Goal: Task Accomplishment & Management: Manage account settings

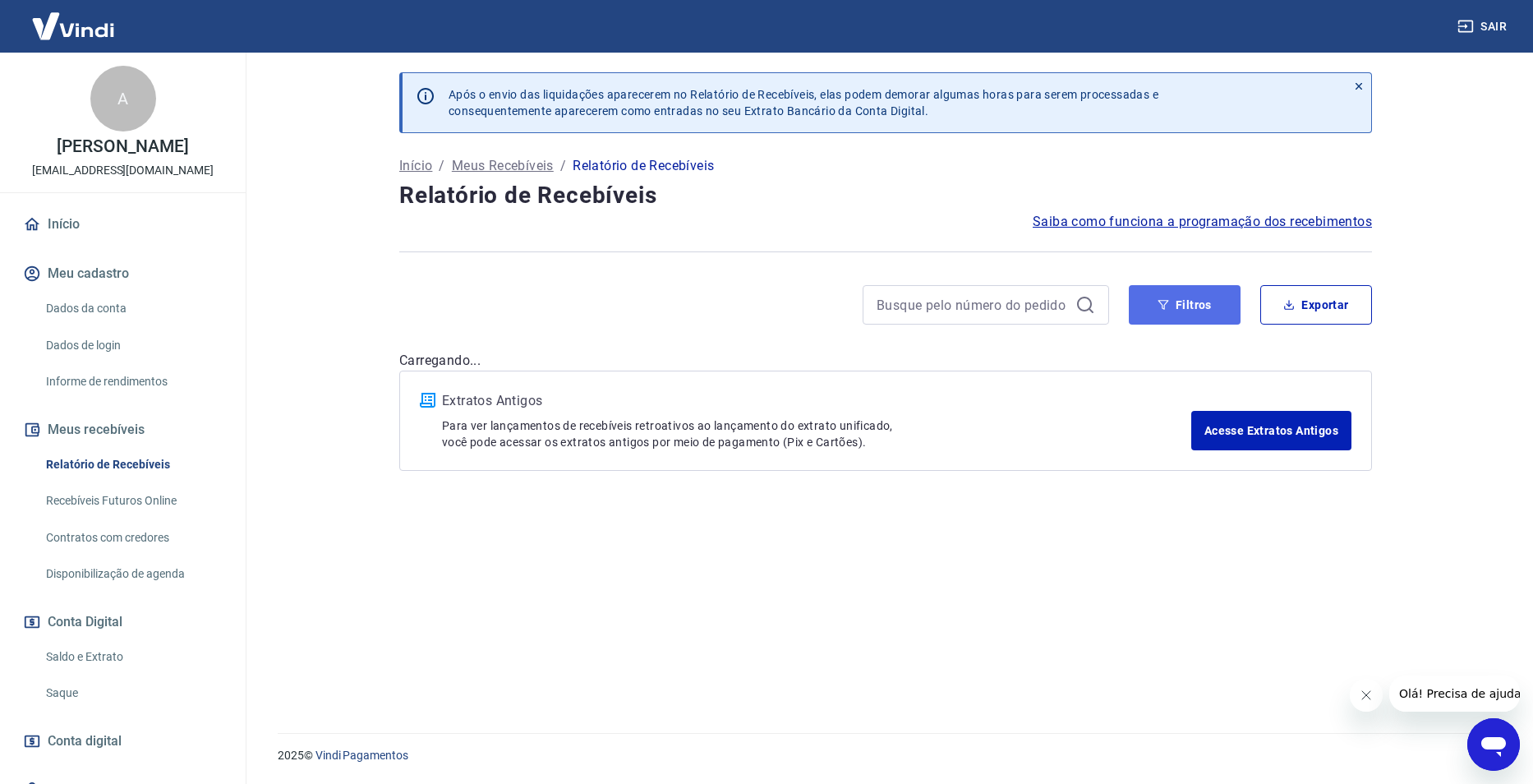
click at [1172, 316] on button "Filtros" at bounding box center [1185, 304] width 112 height 39
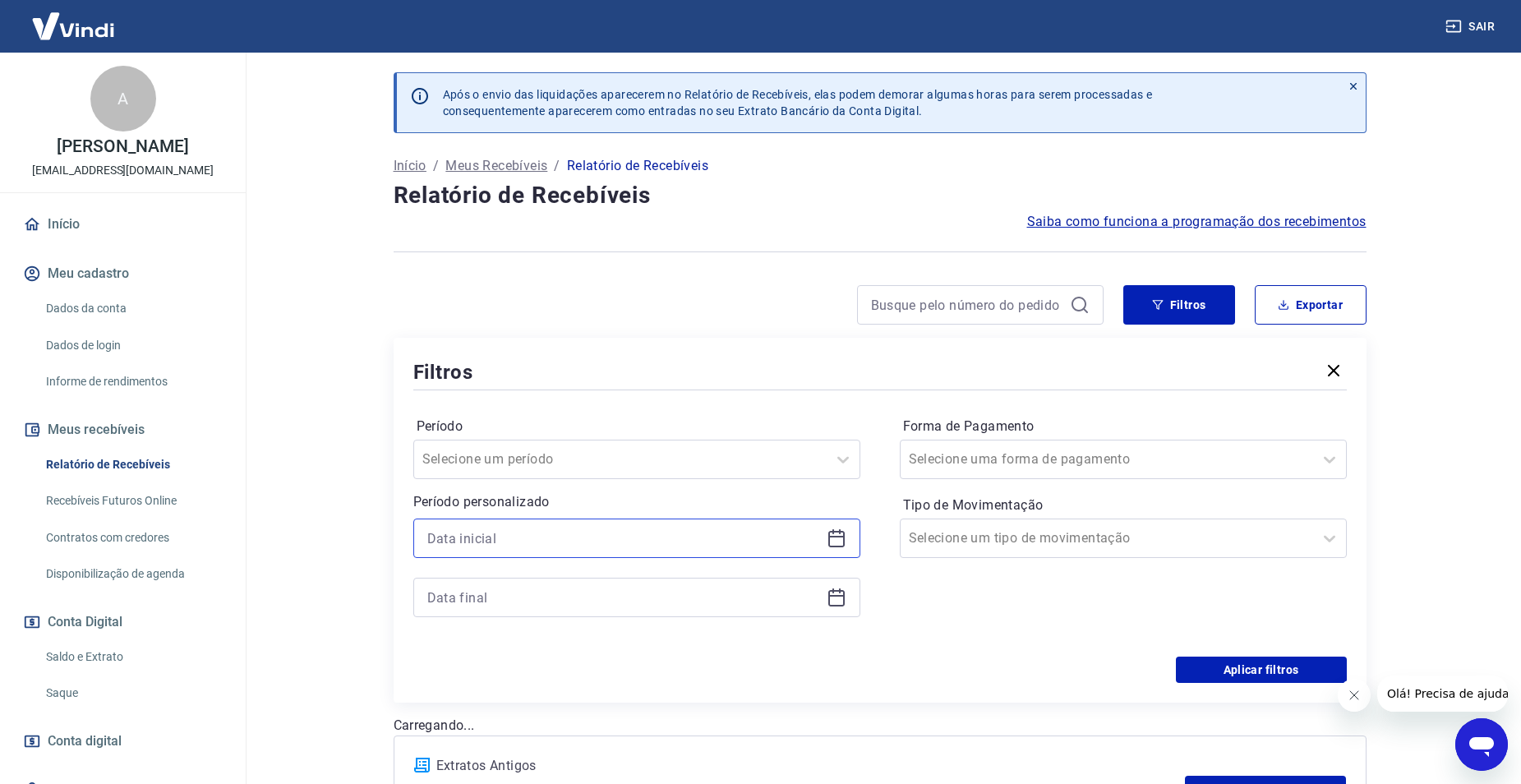
click at [729, 547] on input at bounding box center [624, 538] width 393 height 25
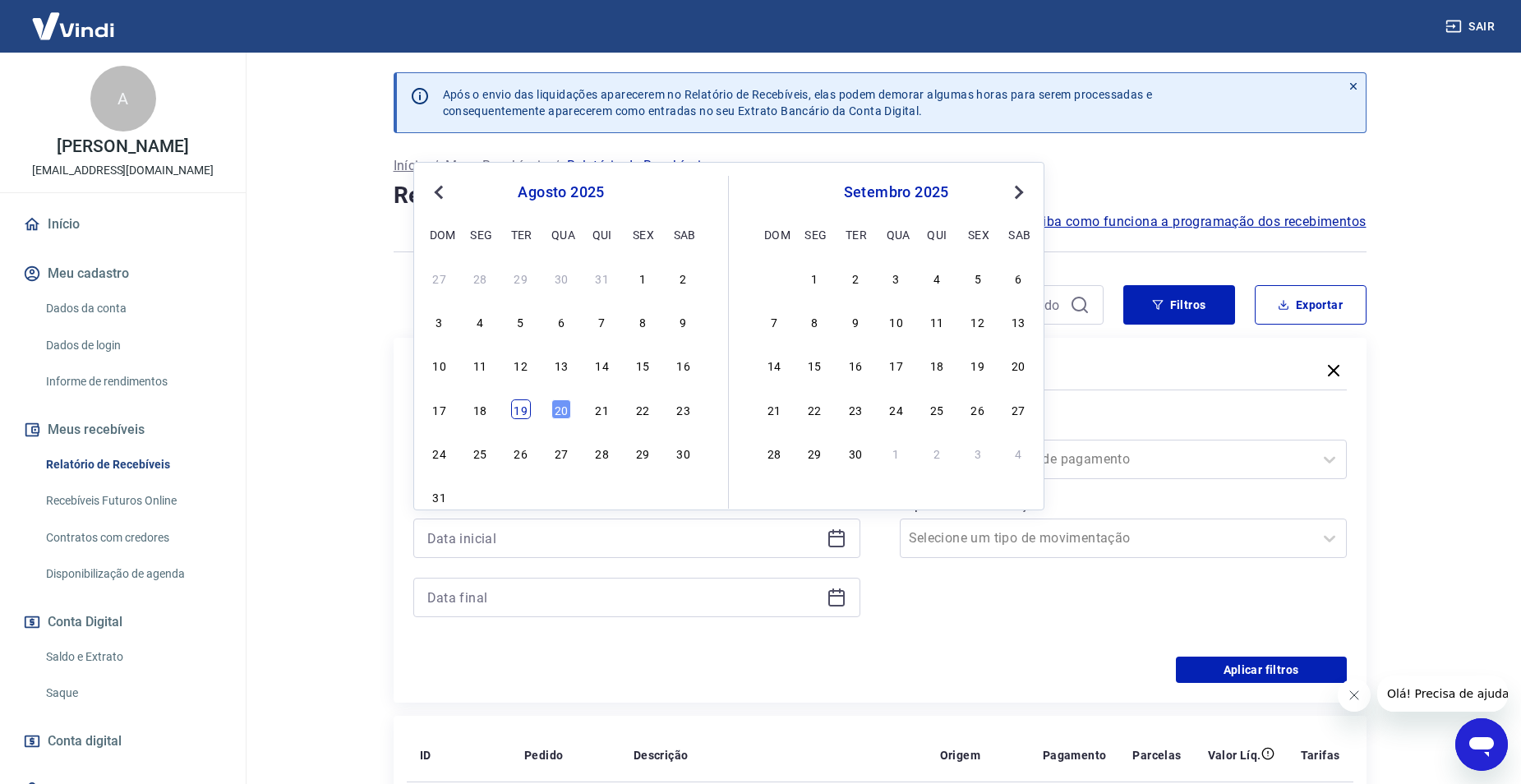
click at [522, 409] on div "19" at bounding box center [521, 409] width 20 height 20
type input "[DATE]"
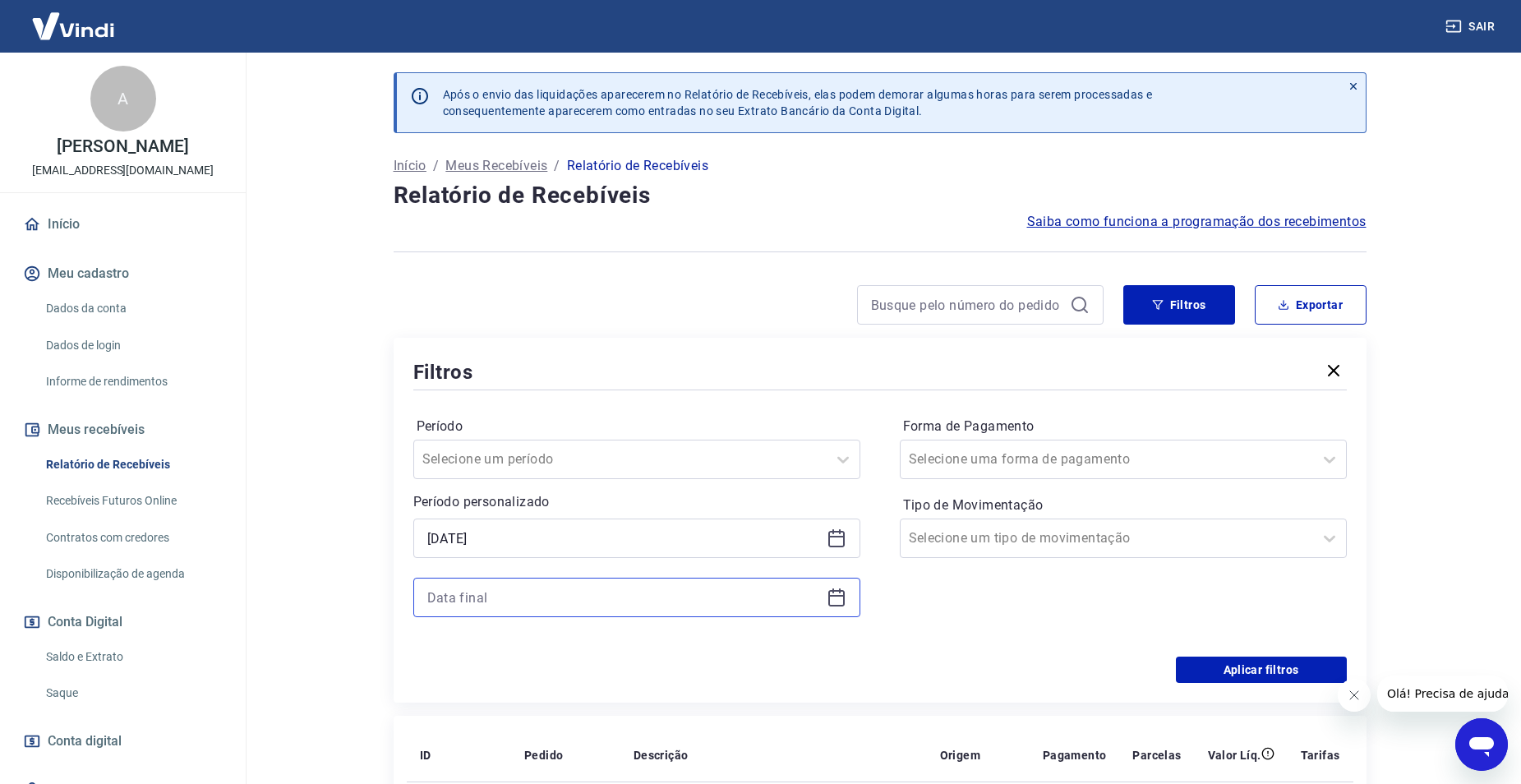
click at [610, 602] on input at bounding box center [624, 597] width 393 height 25
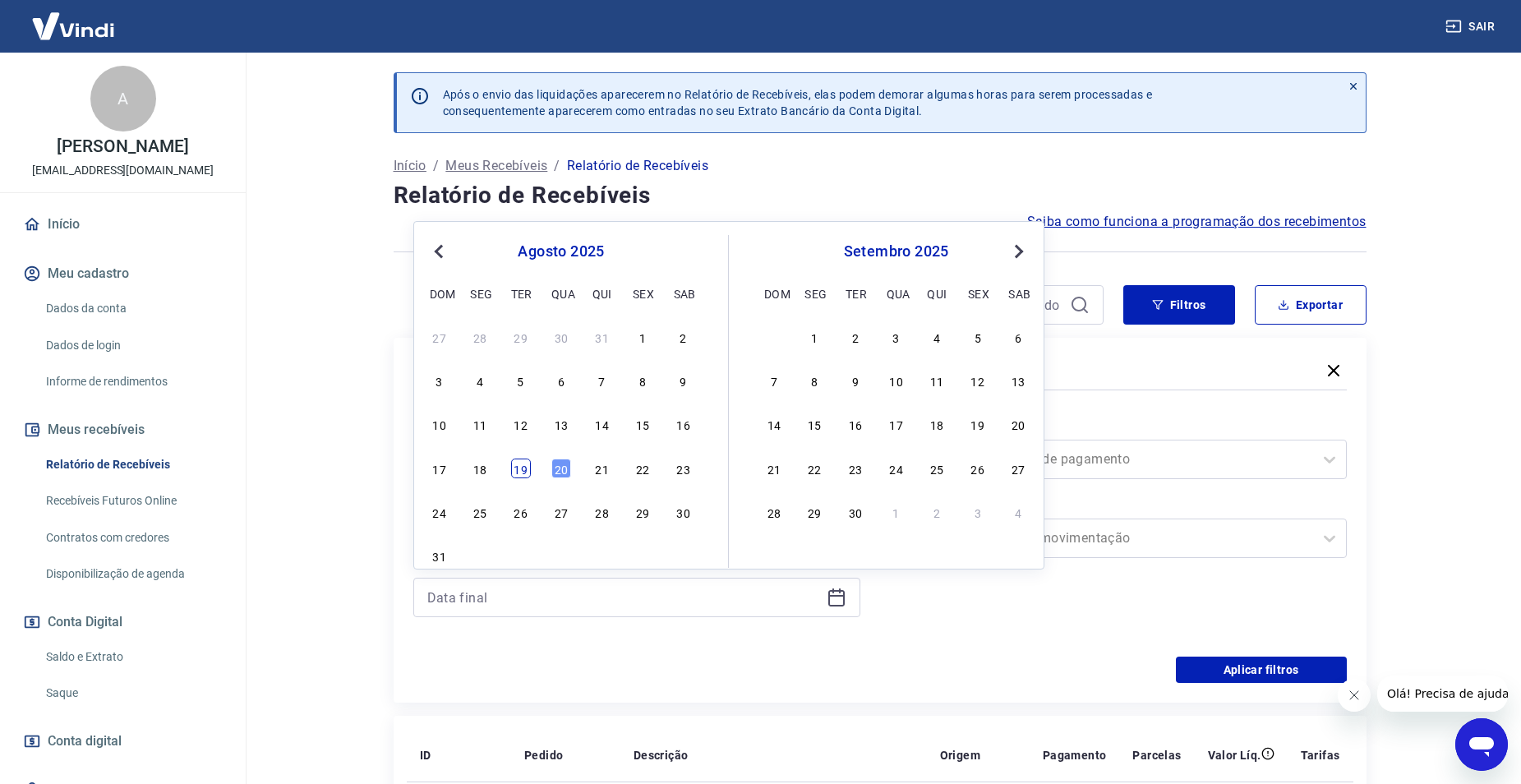
click at [522, 473] on div "19" at bounding box center [521, 468] width 20 height 20
type input "[DATE]"
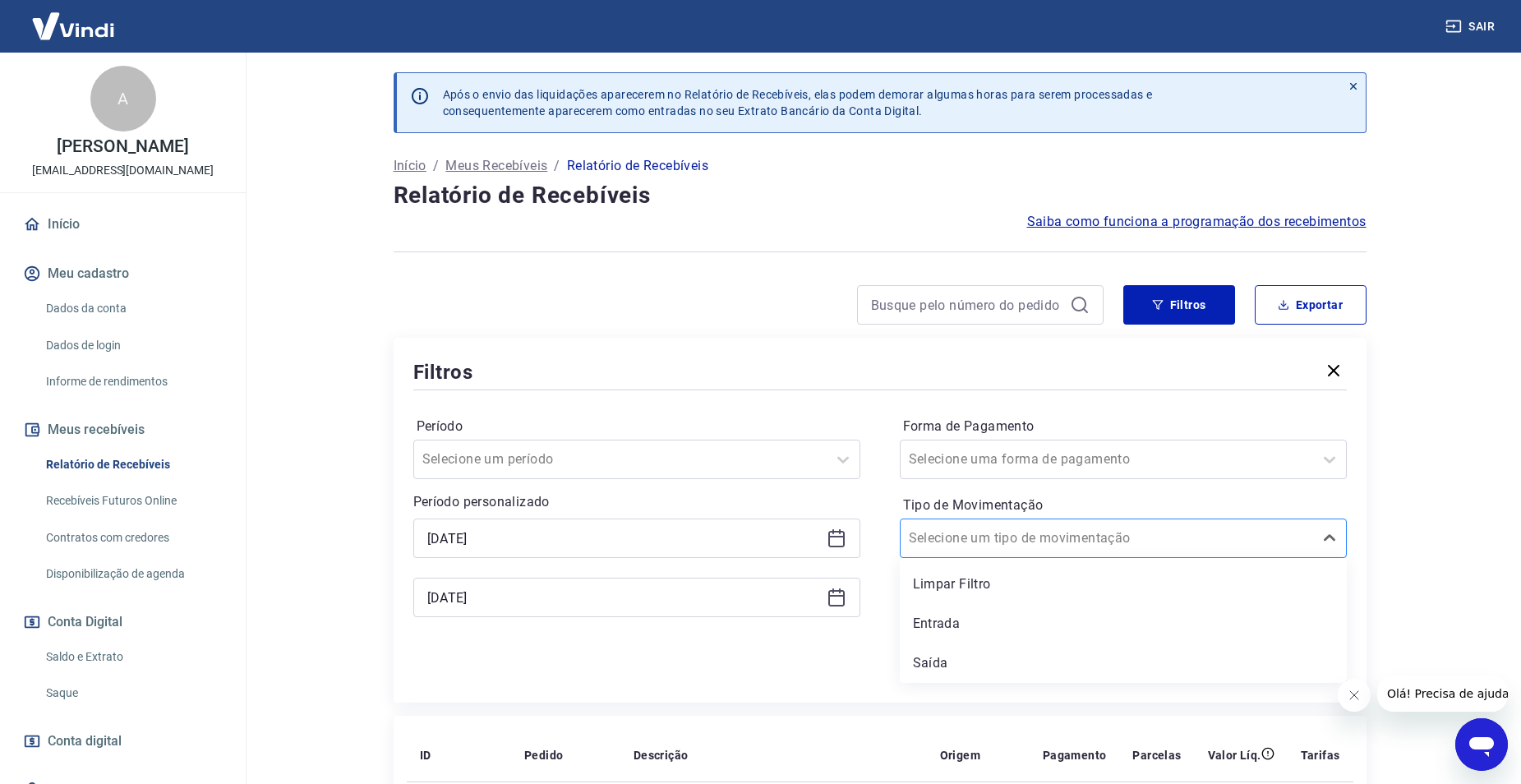
click at [1131, 537] on div at bounding box center [1107, 538] width 396 height 23
click at [992, 661] on div "Saída" at bounding box center [1123, 662] width 447 height 33
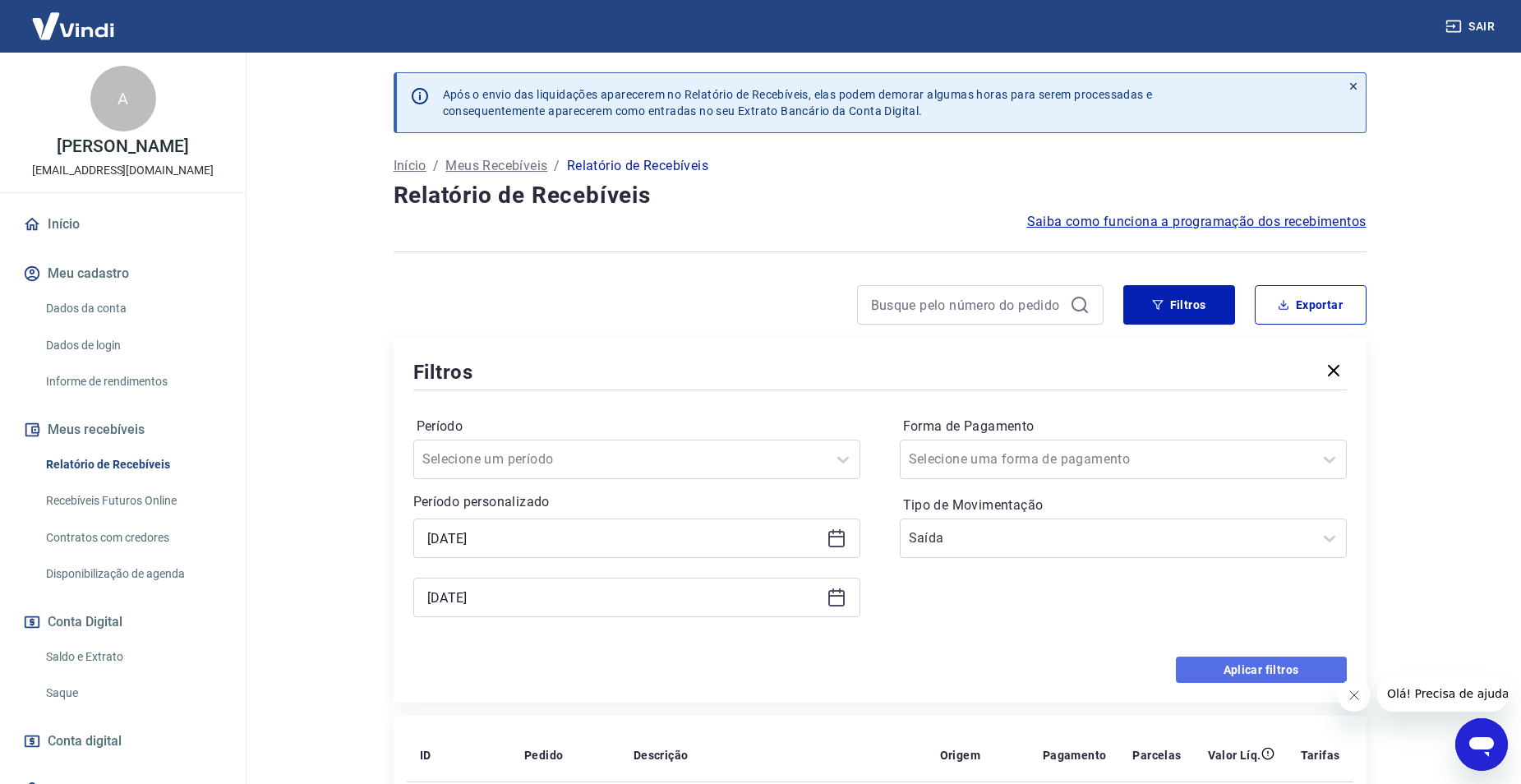
click at [1252, 664] on button "Aplicar filtros" at bounding box center [1261, 669] width 171 height 26
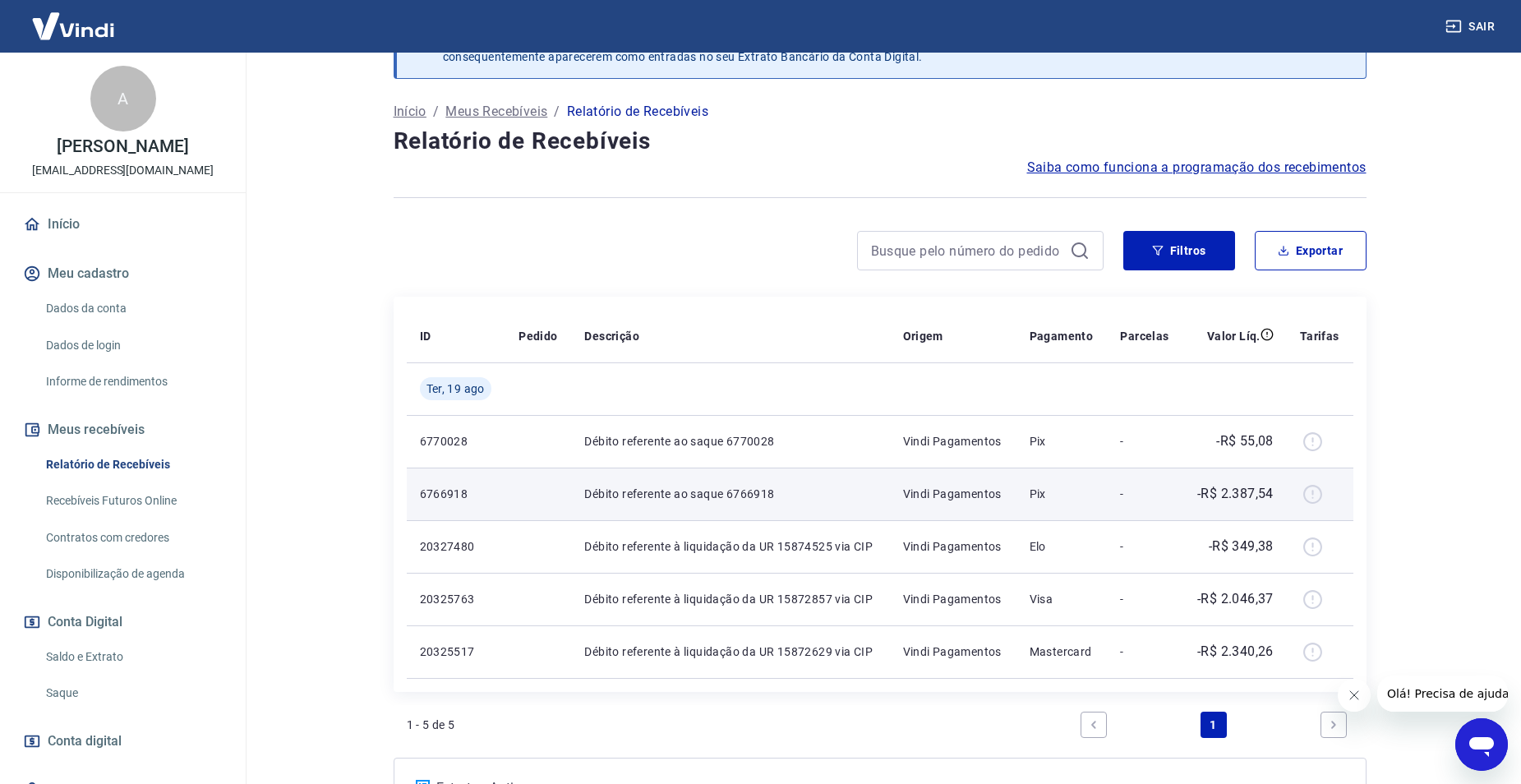
scroll to position [82, 0]
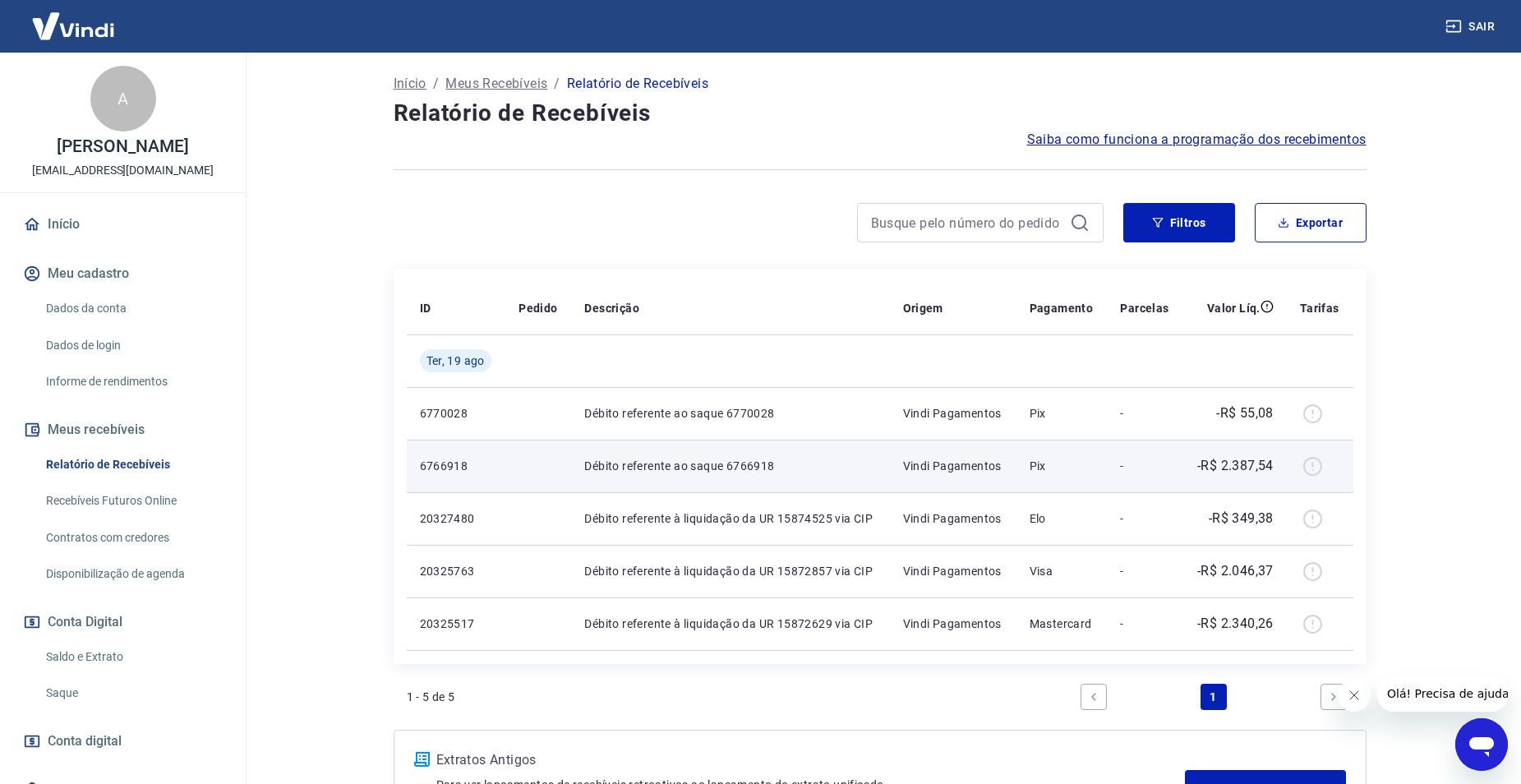
click at [1253, 463] on p "-R$ 2.387,54" at bounding box center [1236, 466] width 77 height 20
click at [1260, 458] on p "-R$ 2.387,54" at bounding box center [1236, 466] width 77 height 20
copy p "2.387,54"
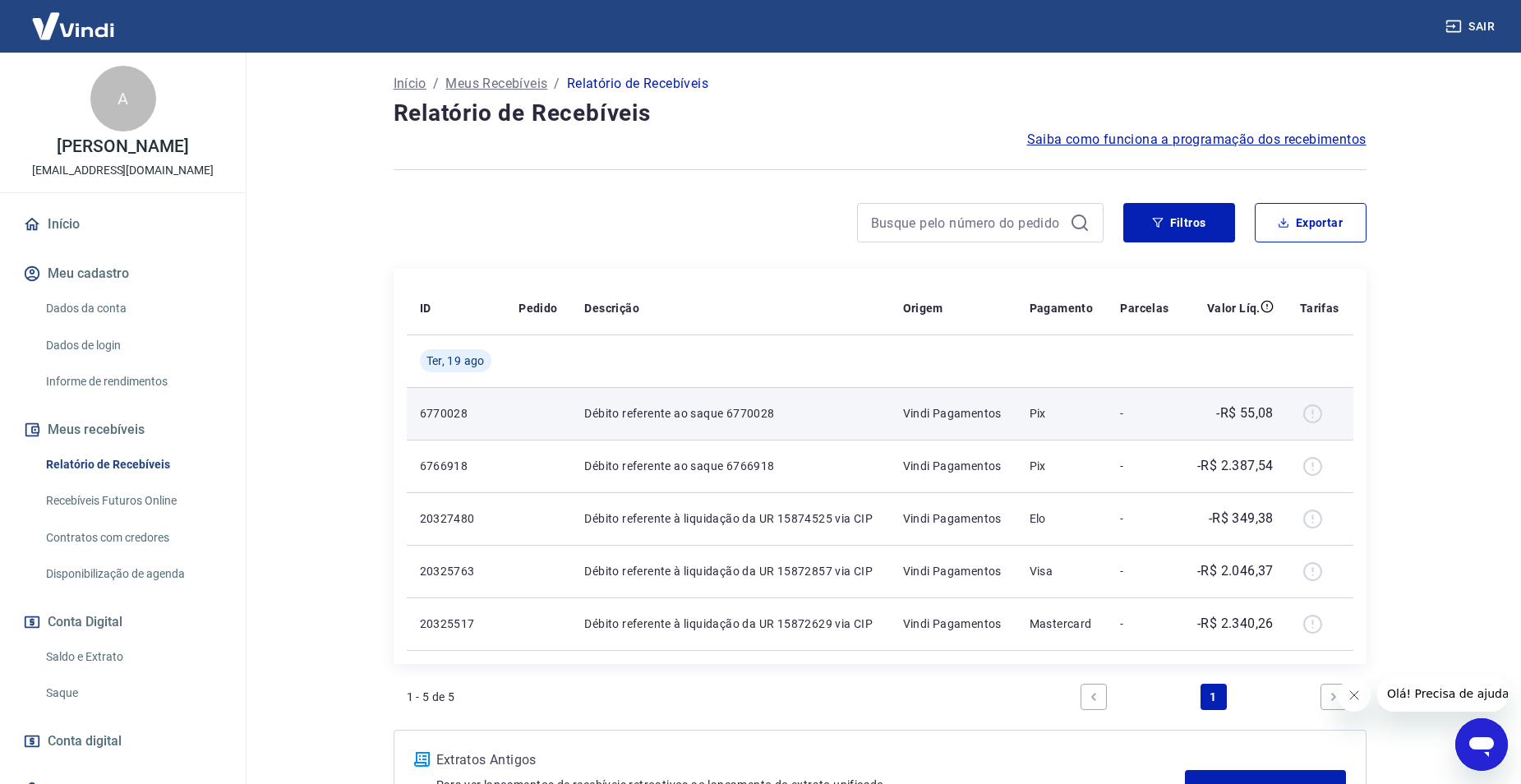
click at [1263, 414] on p "-R$ 55,08" at bounding box center [1245, 413] width 58 height 20
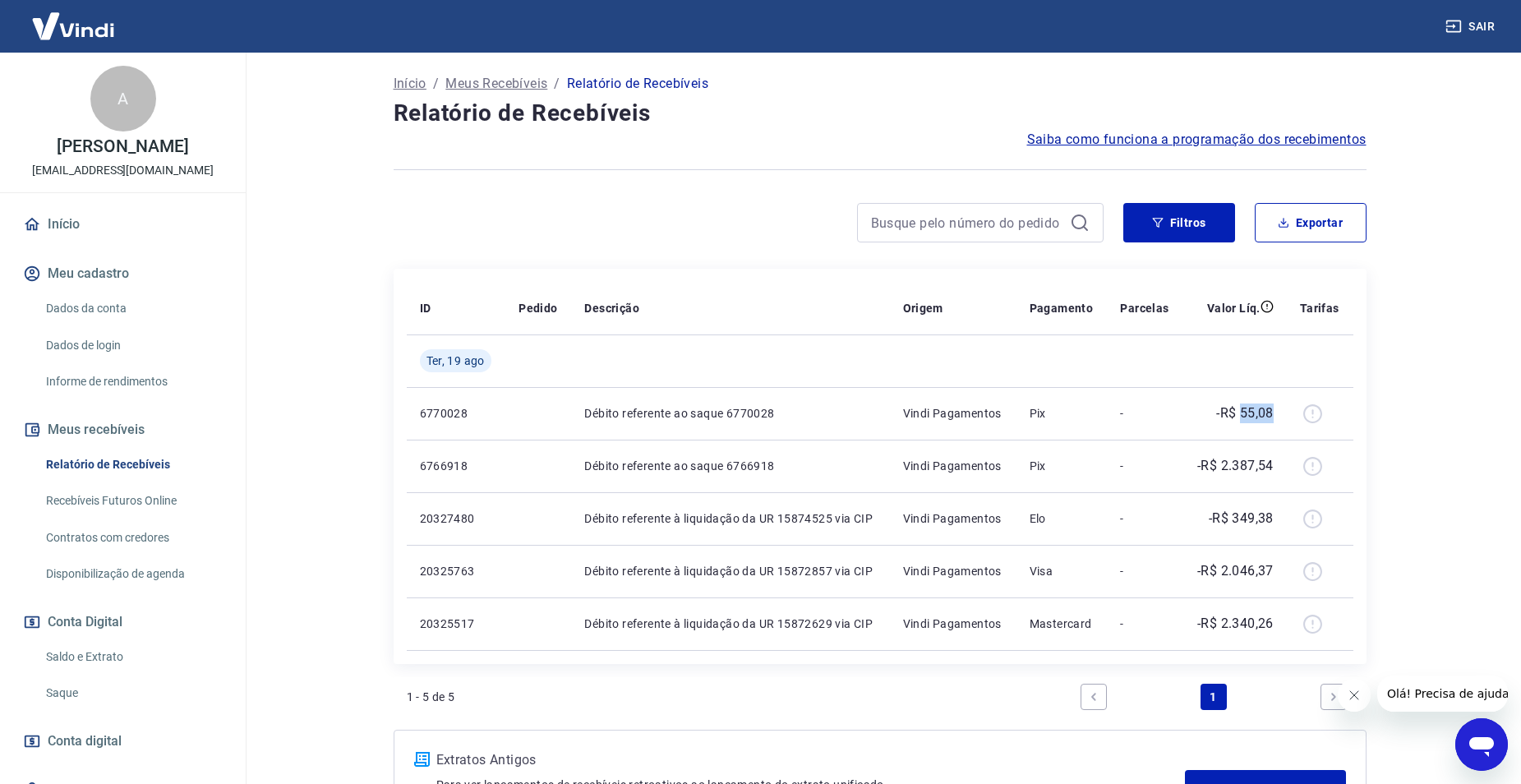
copy p "55,08"
click at [1186, 231] on button "Filtros" at bounding box center [1180, 222] width 112 height 39
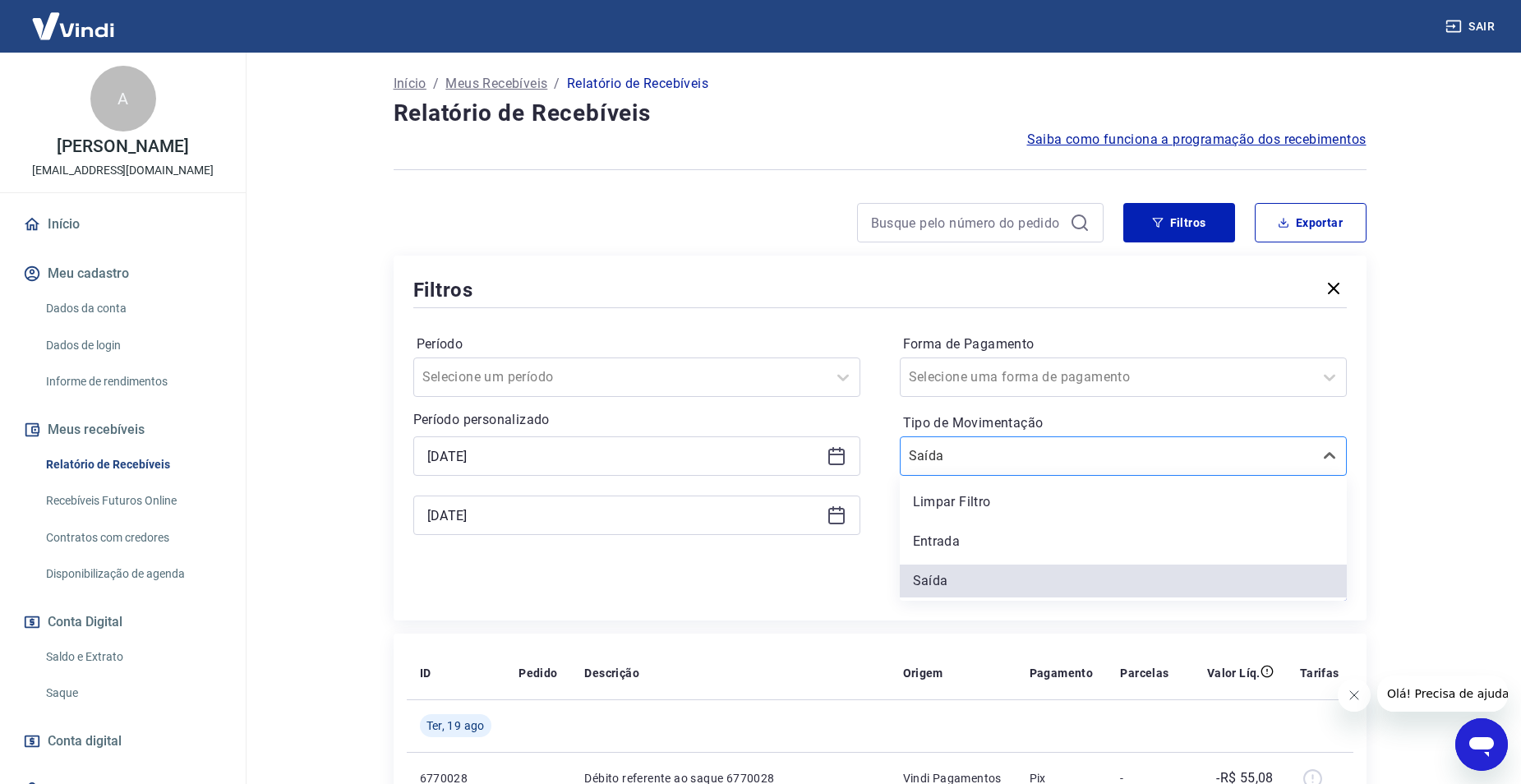
click at [954, 457] on input "Tipo de Movimentação" at bounding box center [992, 455] width 166 height 20
click at [958, 531] on div "Entrada" at bounding box center [1123, 542] width 447 height 33
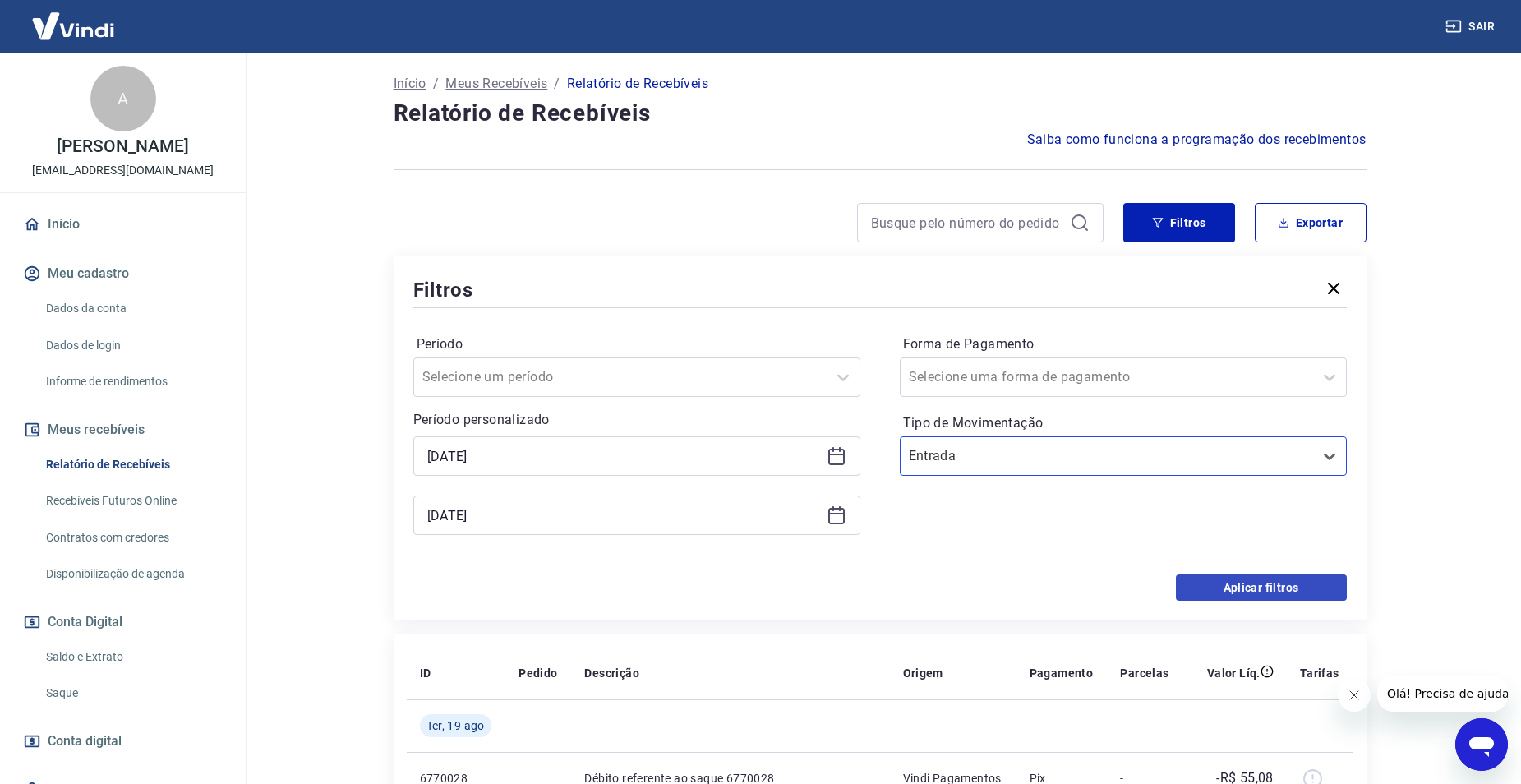
drag, startPoint x: 1154, startPoint y: 588, endPoint x: 1228, endPoint y: 589, distance: 74.0
click at [1163, 588] on div "Aplicar filtros" at bounding box center [880, 587] width 934 height 26
click at [1228, 589] on button "Aplicar filtros" at bounding box center [1261, 587] width 171 height 26
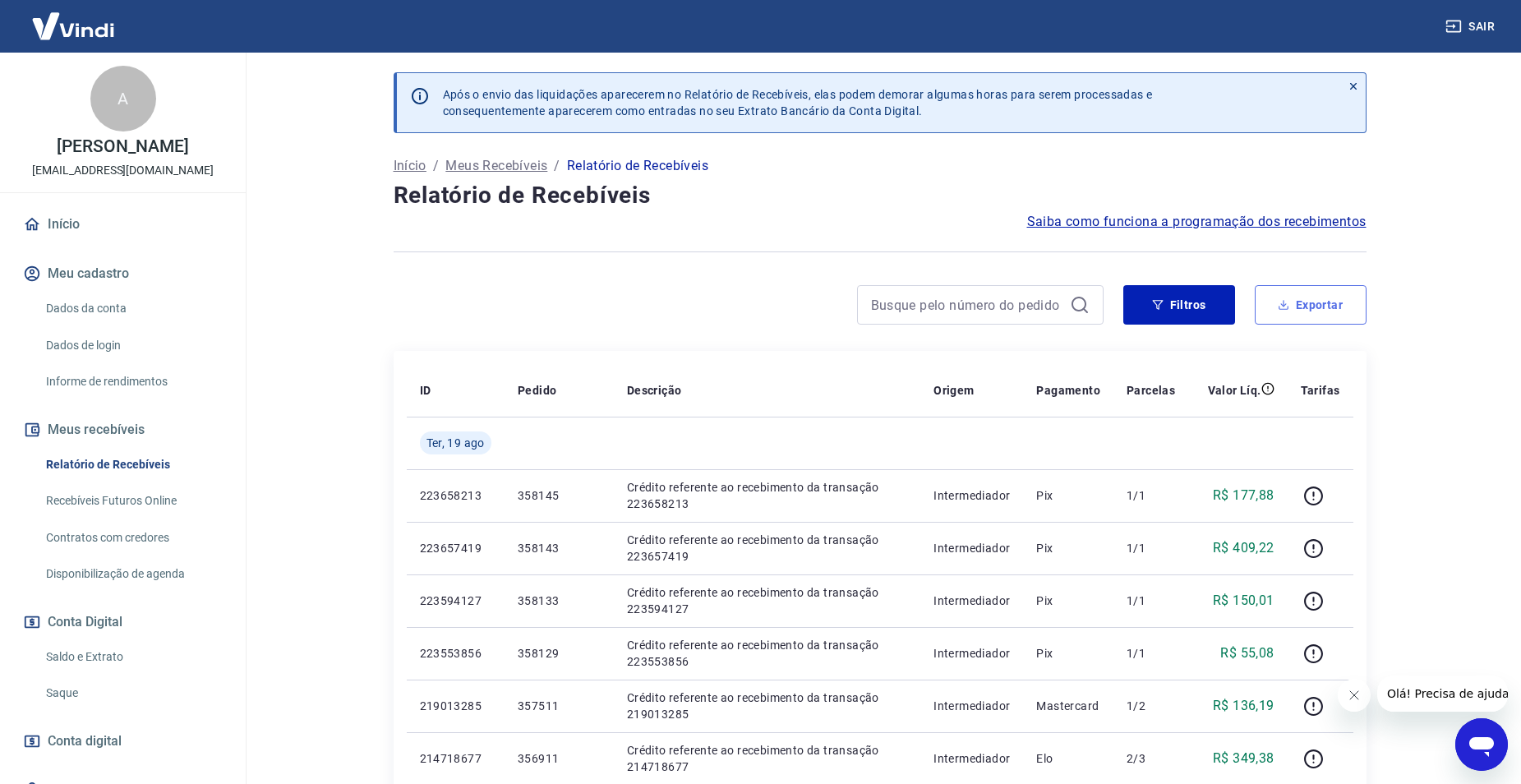
click at [1308, 297] on button "Exportar" at bounding box center [1311, 304] width 112 height 39
type input "[DATE]"
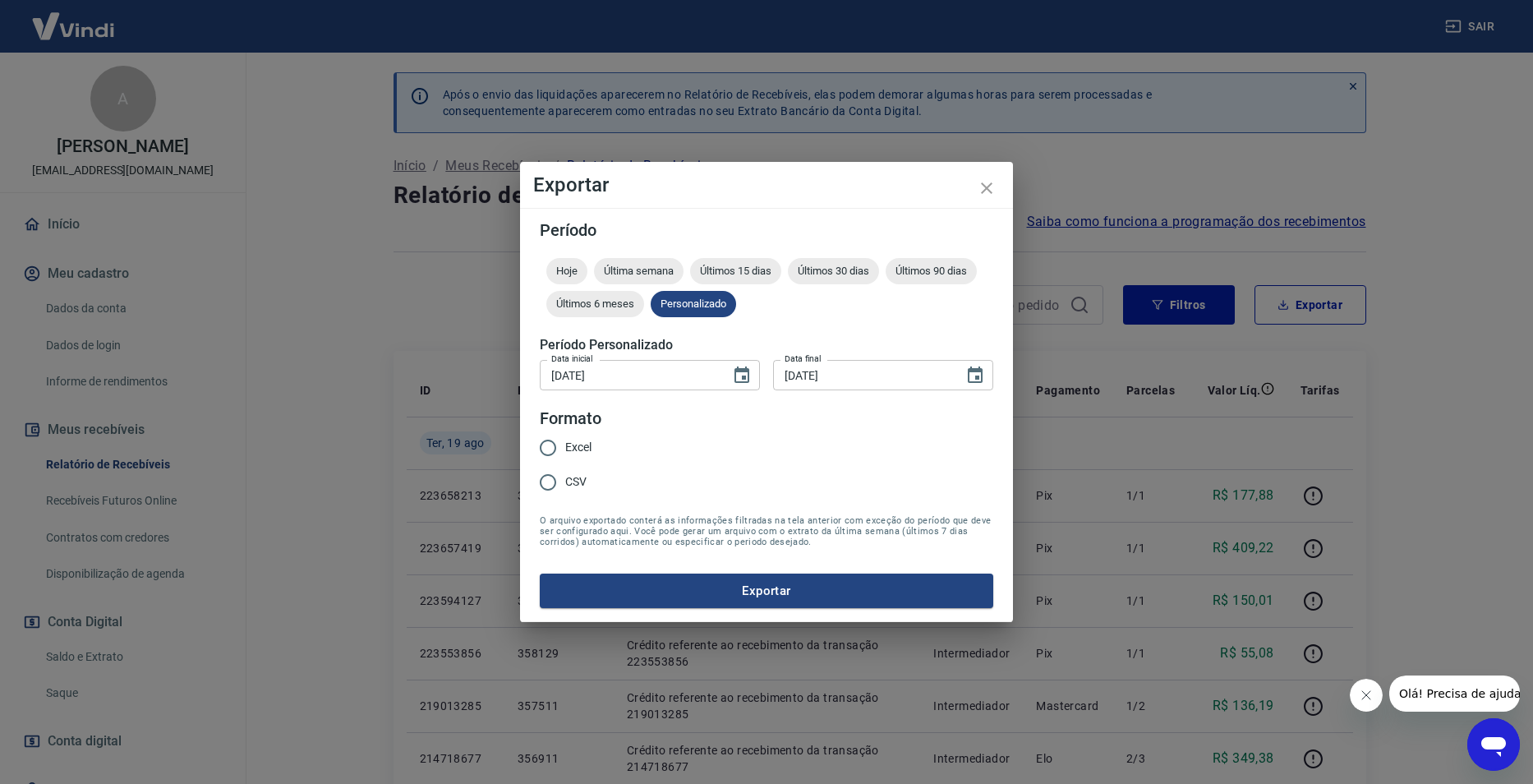
click at [571, 441] on span "Excel" at bounding box center [578, 448] width 26 height 17
click at [566, 441] on input "Excel" at bounding box center [548, 448] width 35 height 35
radio input "true"
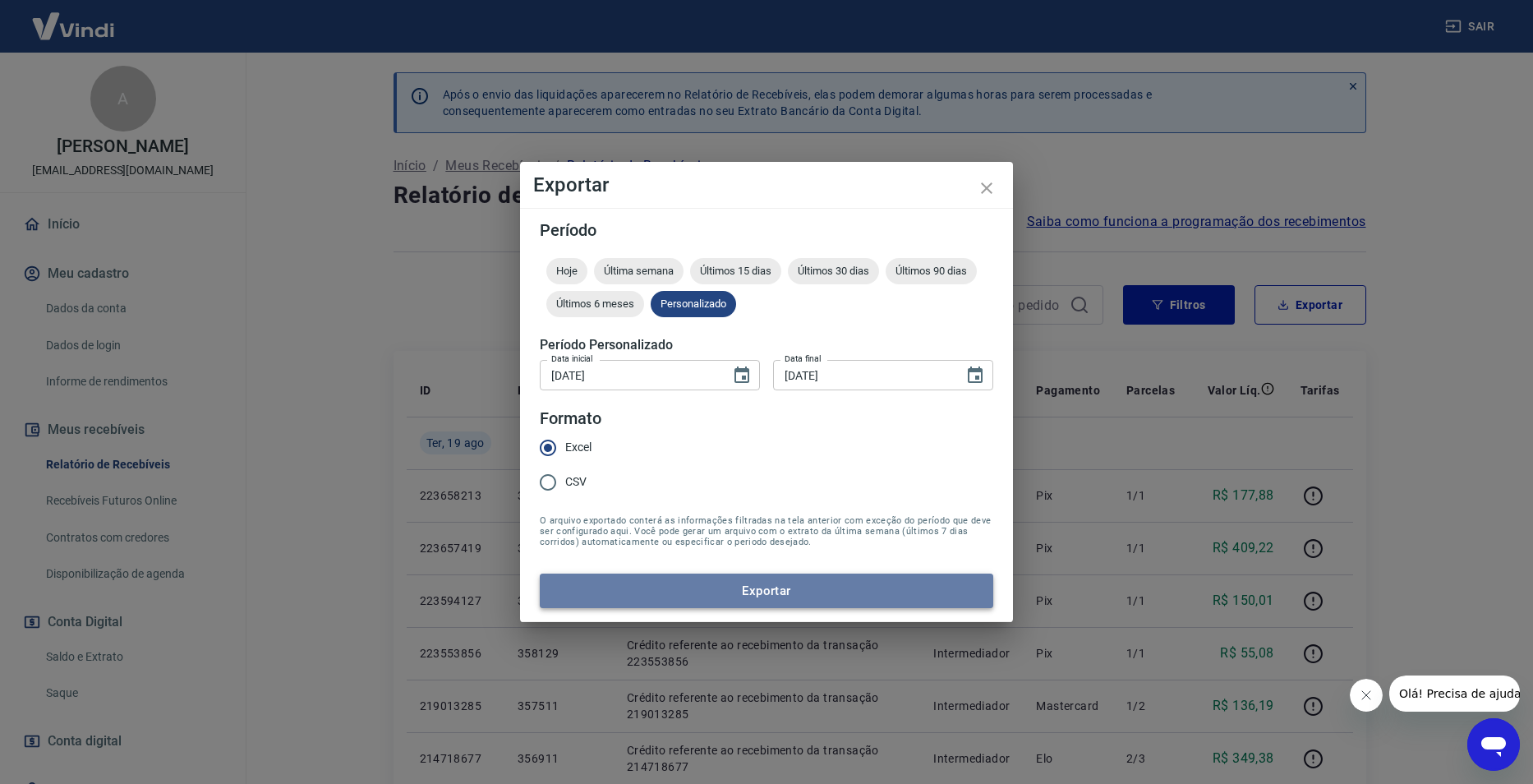
click at [690, 573] on button "Exportar" at bounding box center [766, 590] width 453 height 35
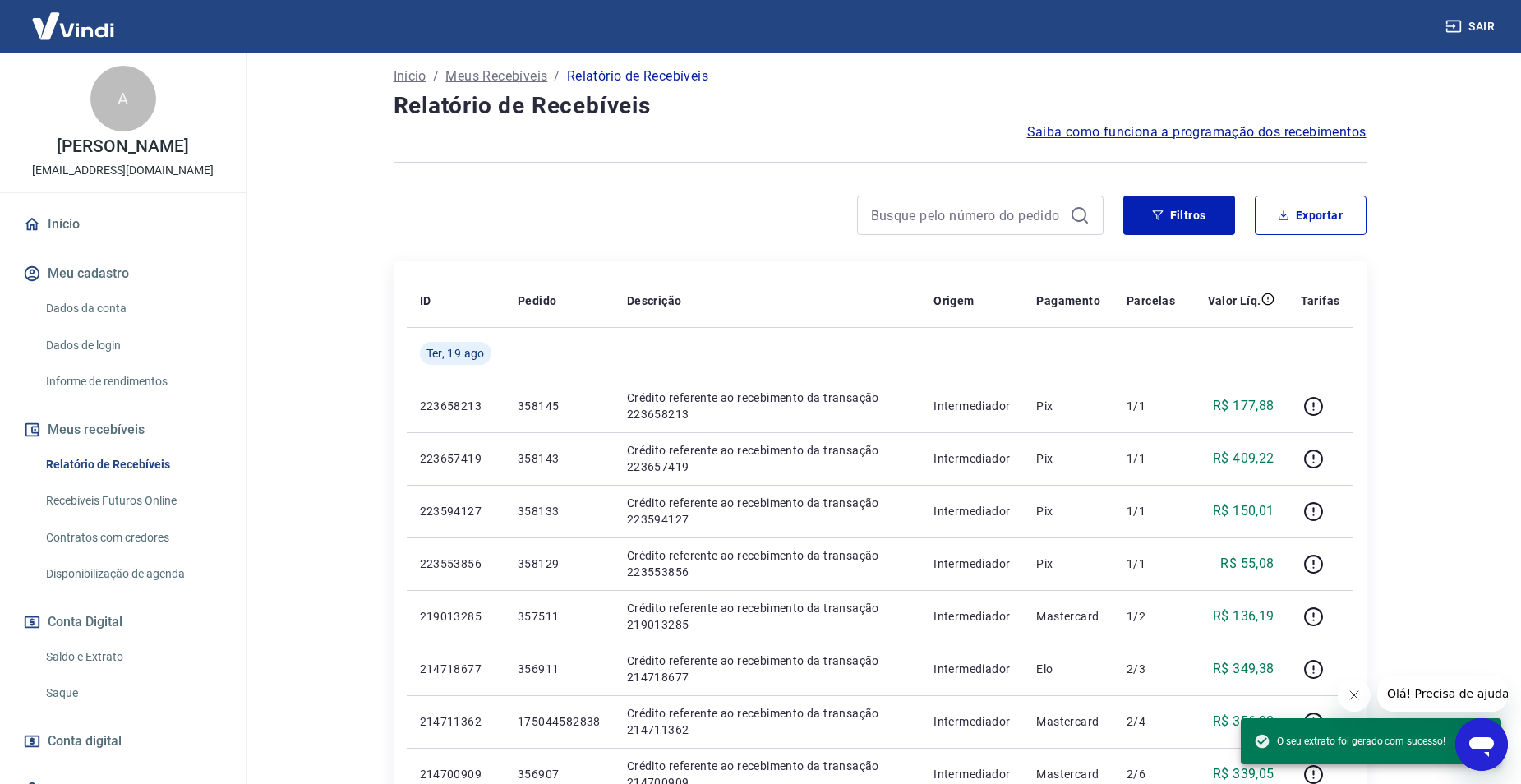
scroll to position [82, 0]
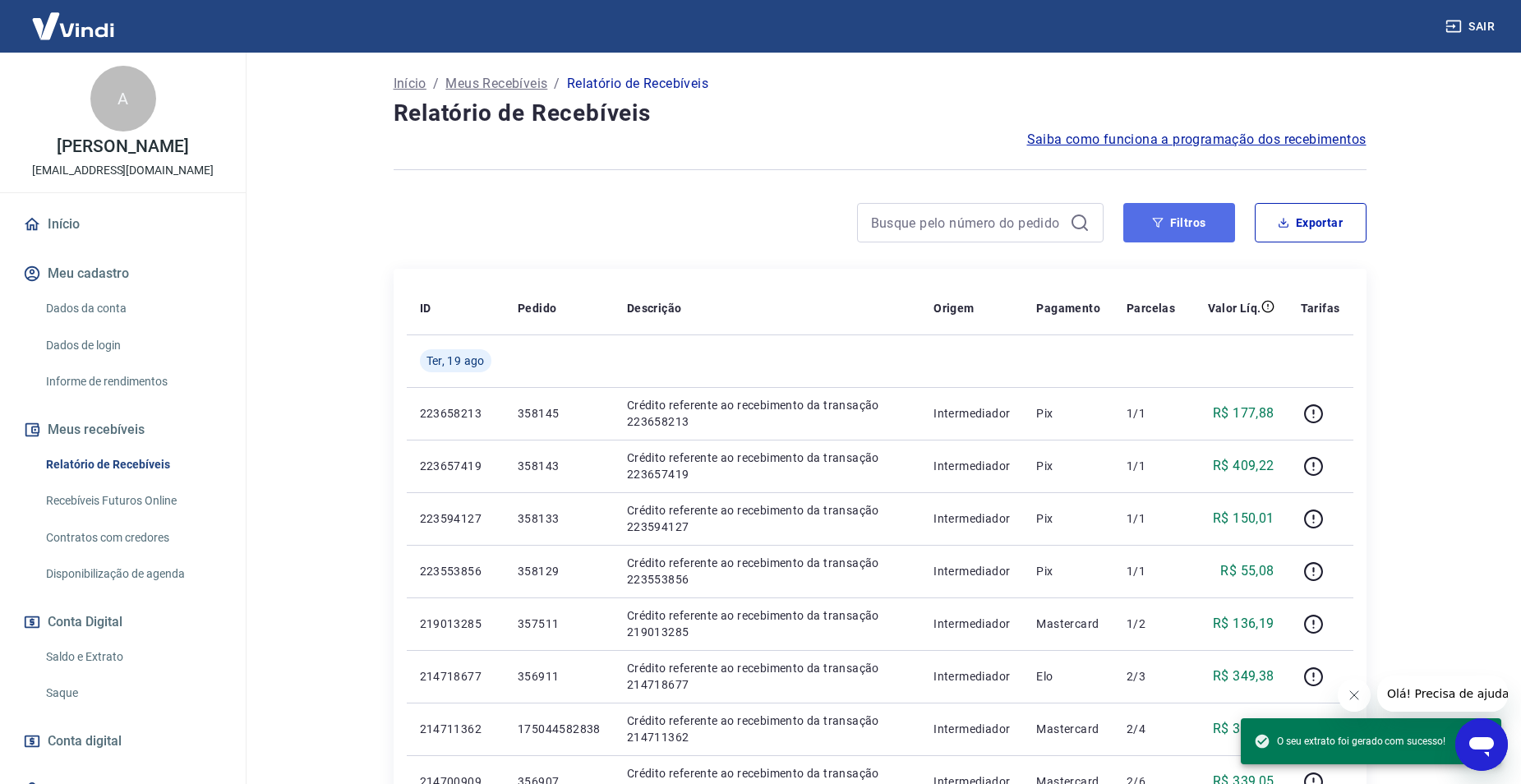
click at [1228, 232] on button "Filtros" at bounding box center [1180, 222] width 112 height 39
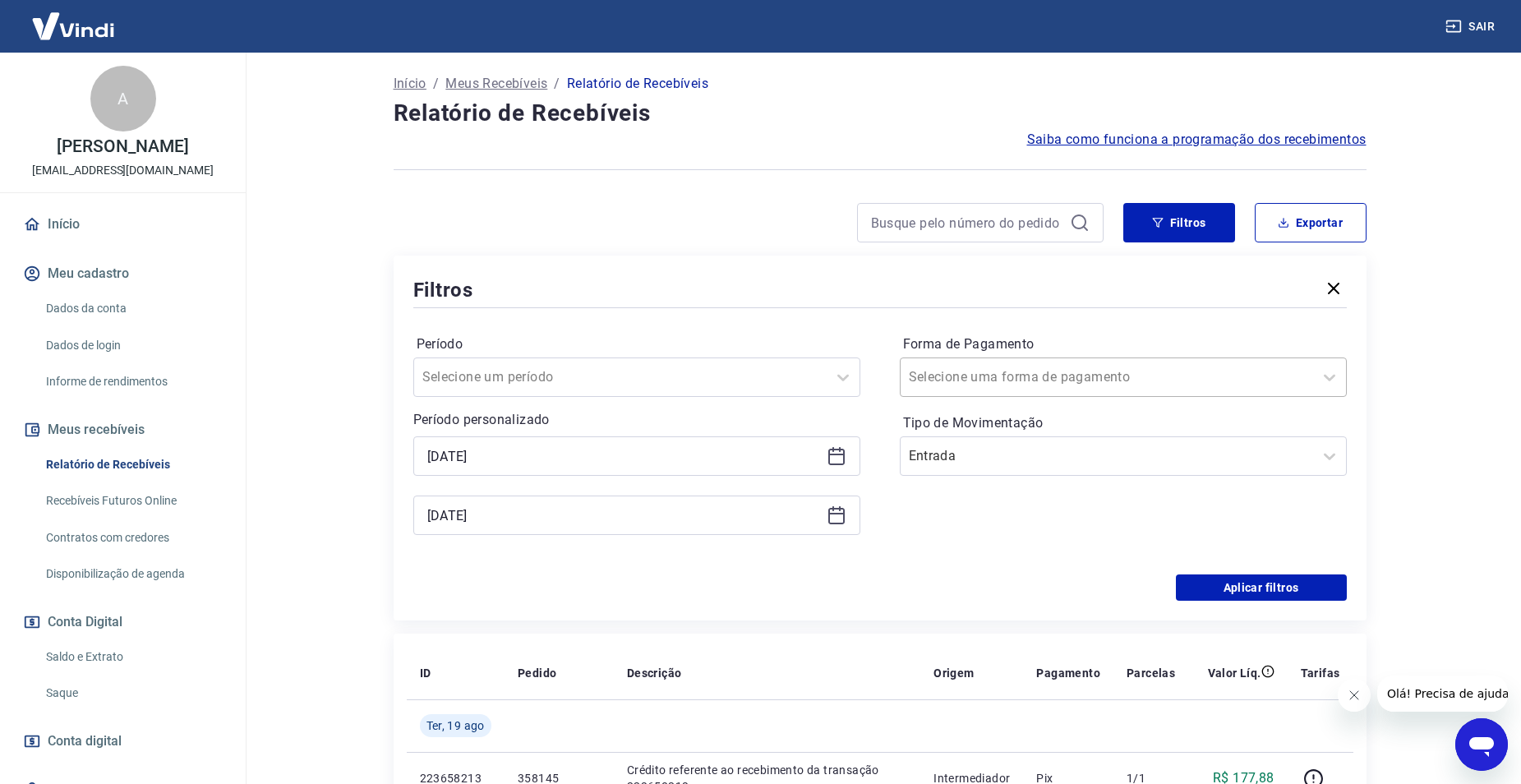
click at [1044, 380] on input "Forma de Pagamento" at bounding box center [992, 377] width 166 height 20
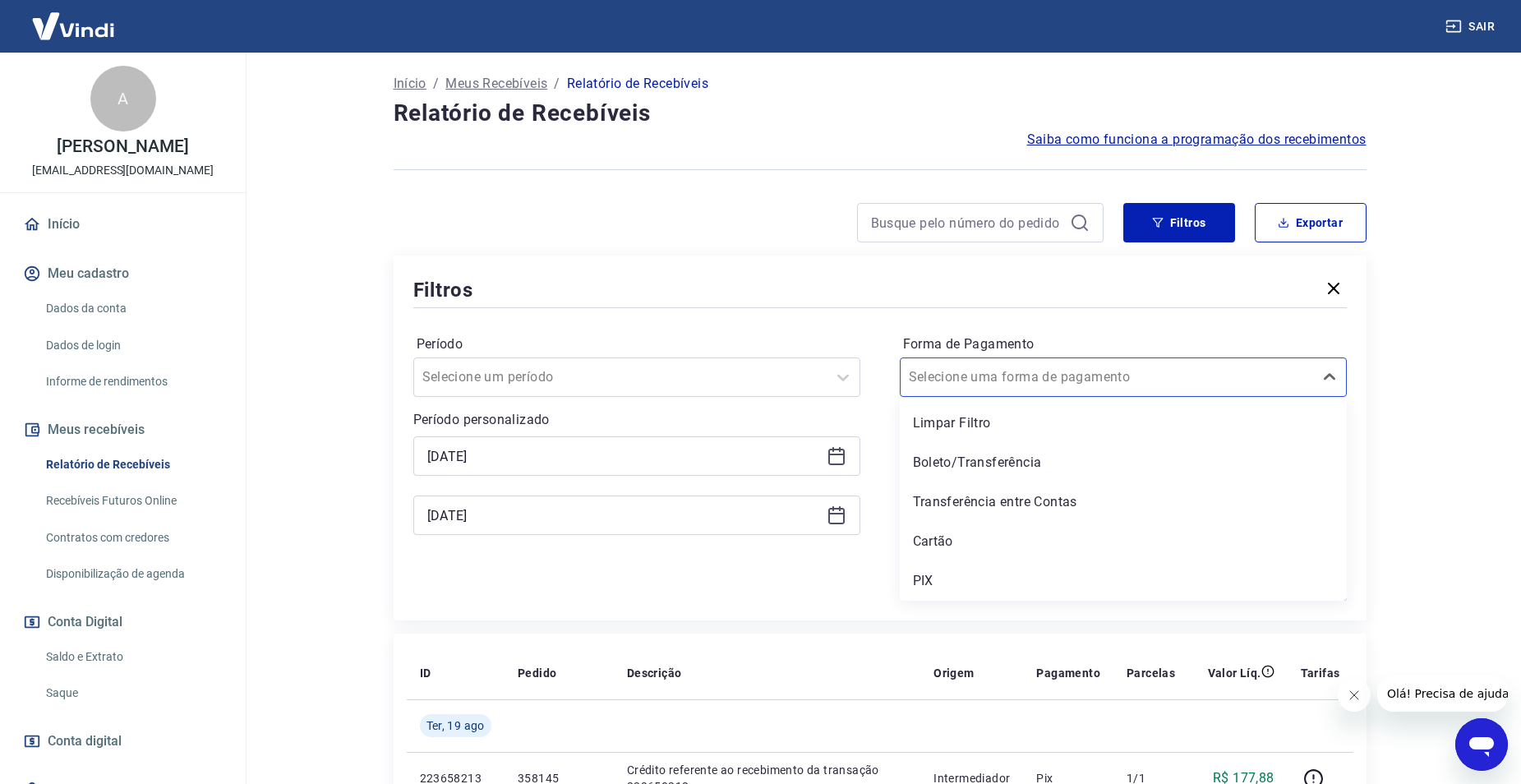
drag, startPoint x: 947, startPoint y: 574, endPoint x: 961, endPoint y: 450, distance: 124.8
click at [946, 573] on div "PIX" at bounding box center [1123, 581] width 447 height 33
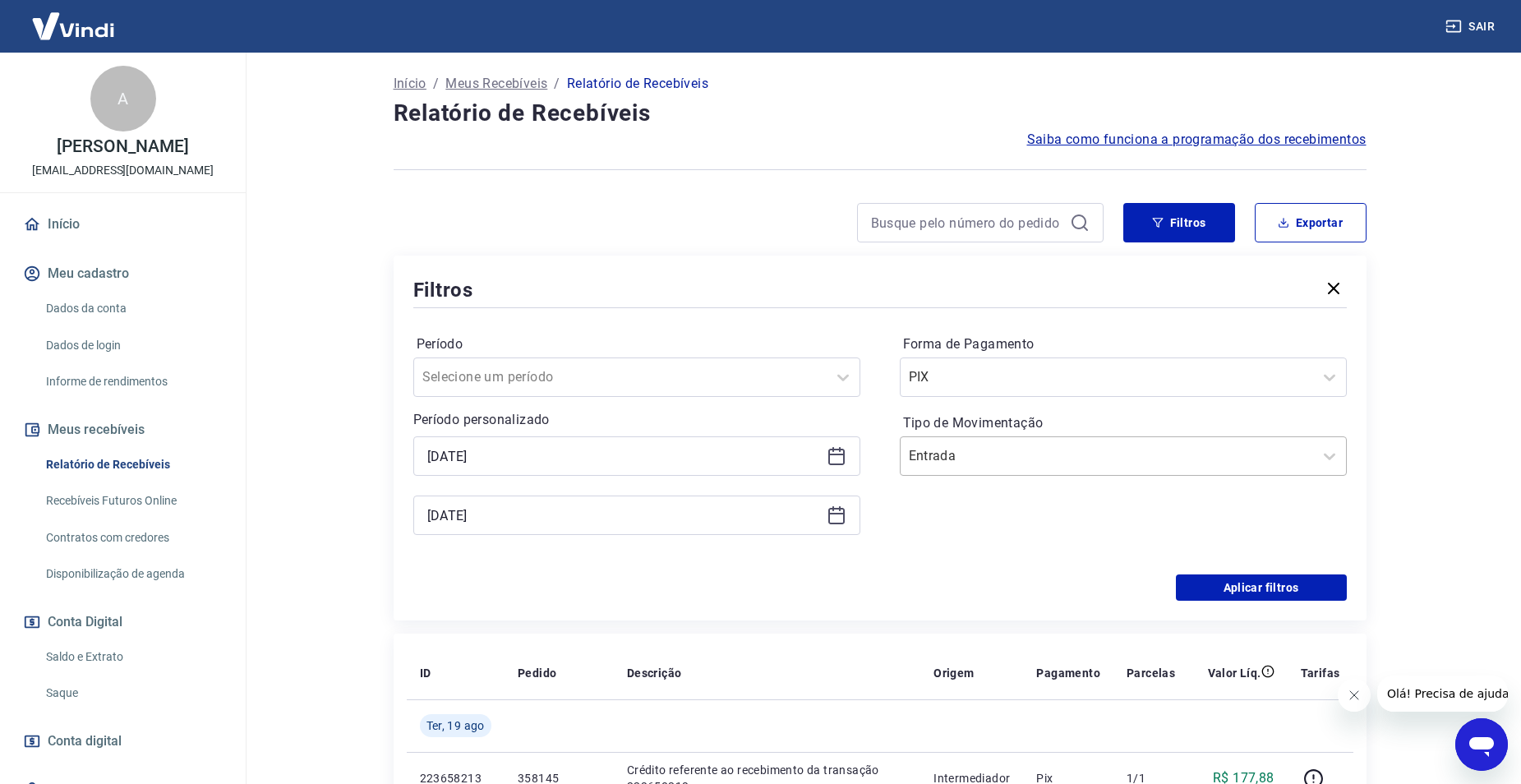
click at [963, 463] on input "Tipo de Movimentação" at bounding box center [992, 455] width 166 height 20
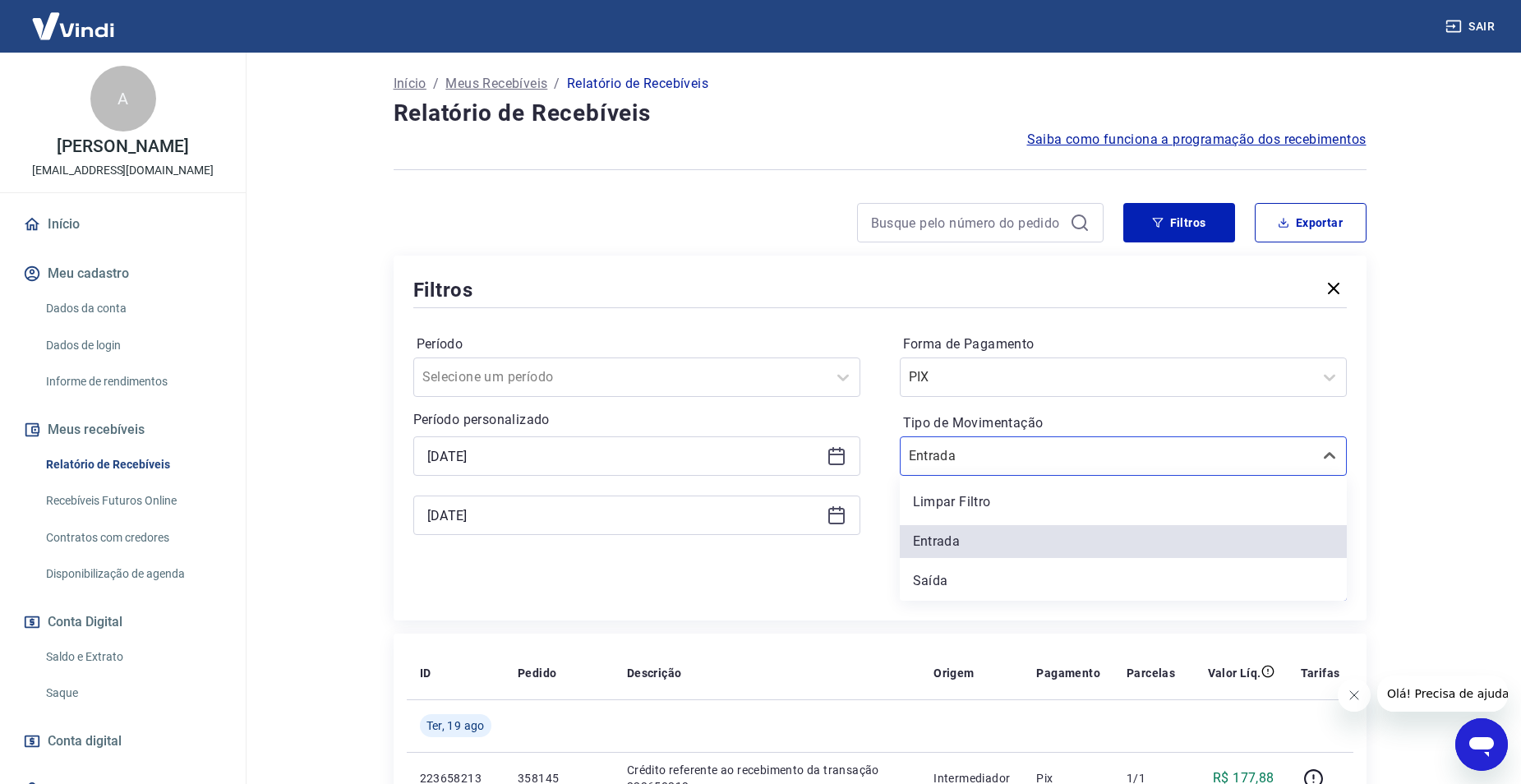
drag, startPoint x: 955, startPoint y: 504, endPoint x: 1058, endPoint y: 517, distance: 103.8
click at [959, 504] on div "Limpar Filtro" at bounding box center [1123, 501] width 447 height 33
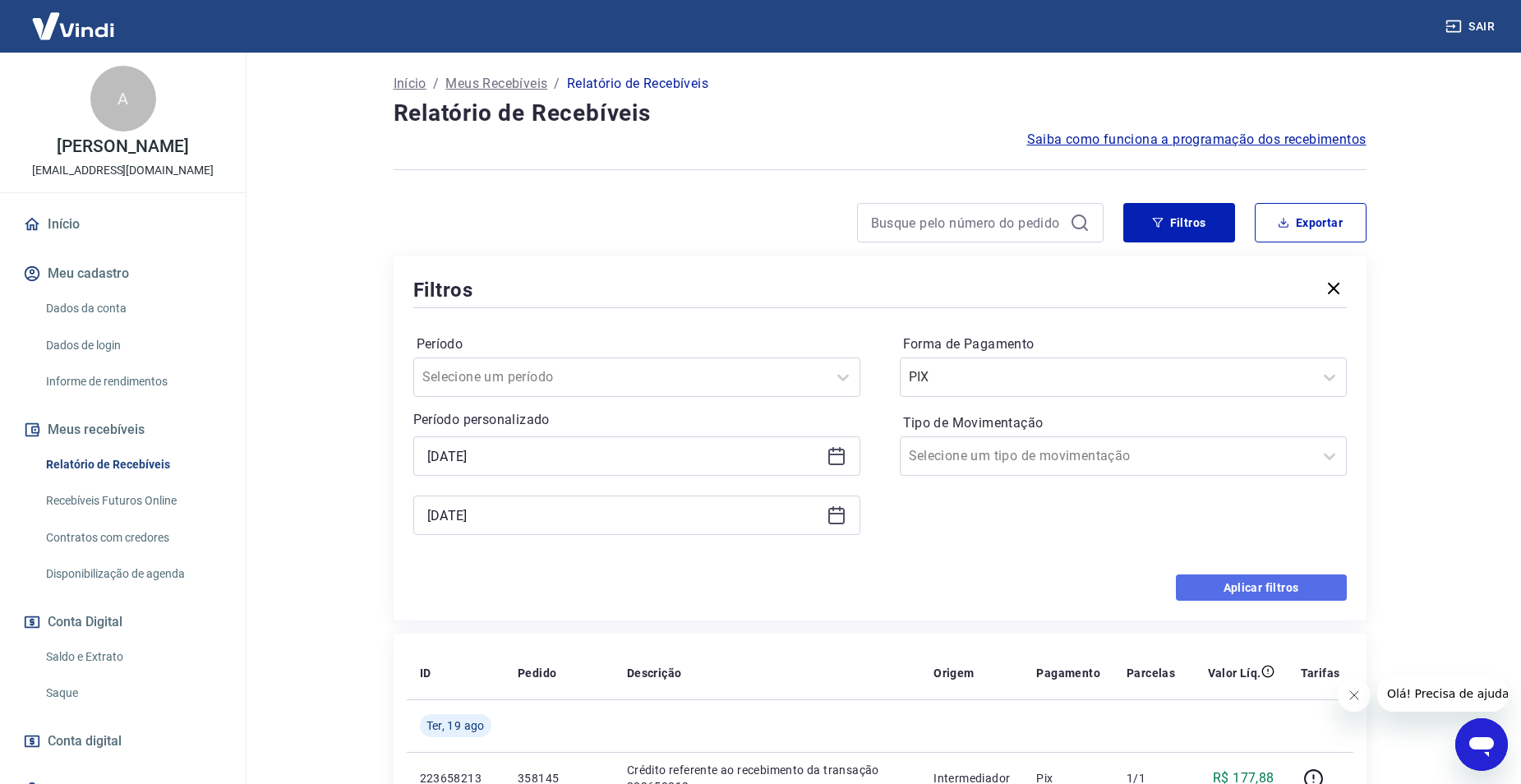
click at [1278, 589] on button "Aplicar filtros" at bounding box center [1261, 587] width 171 height 26
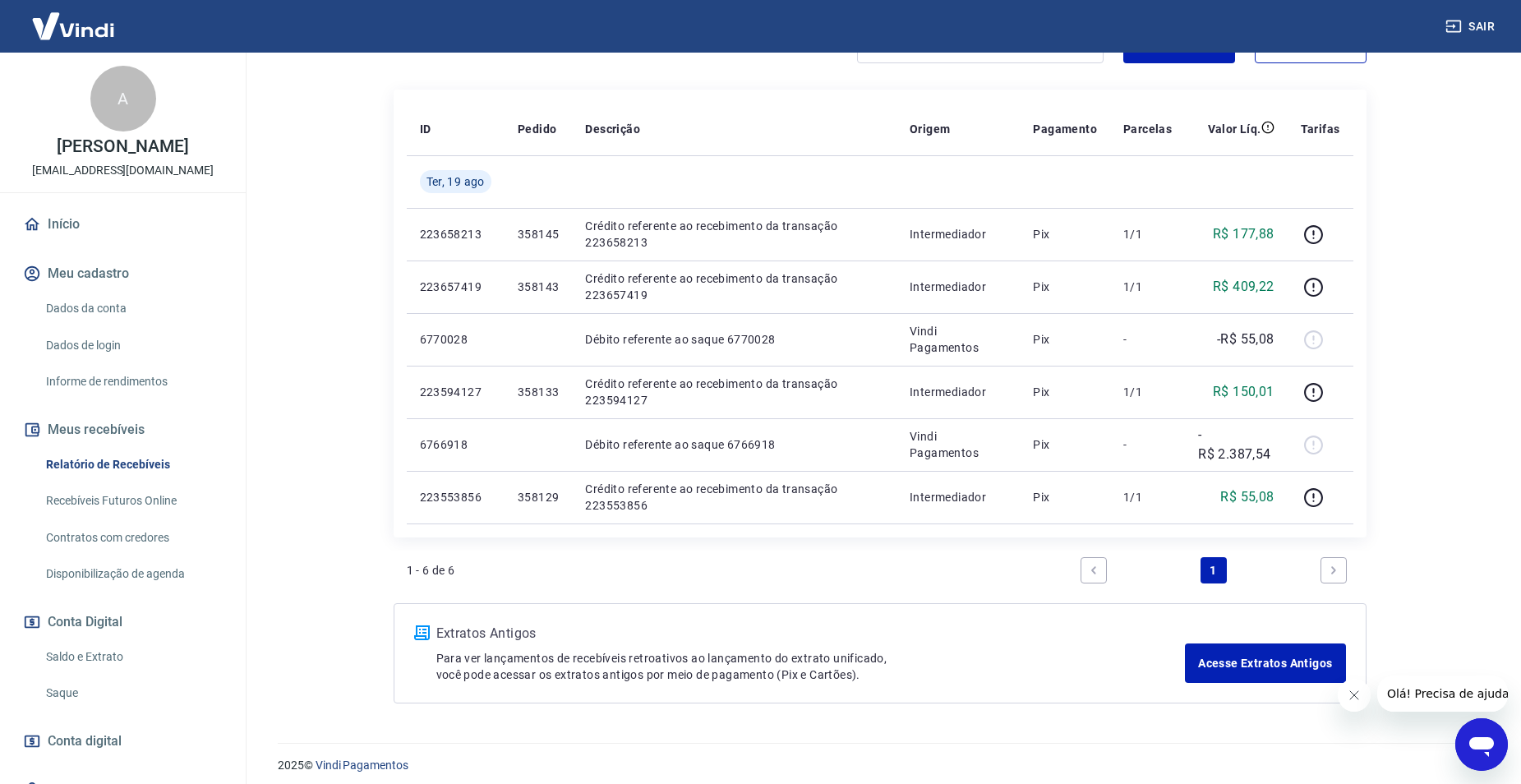
scroll to position [271, 0]
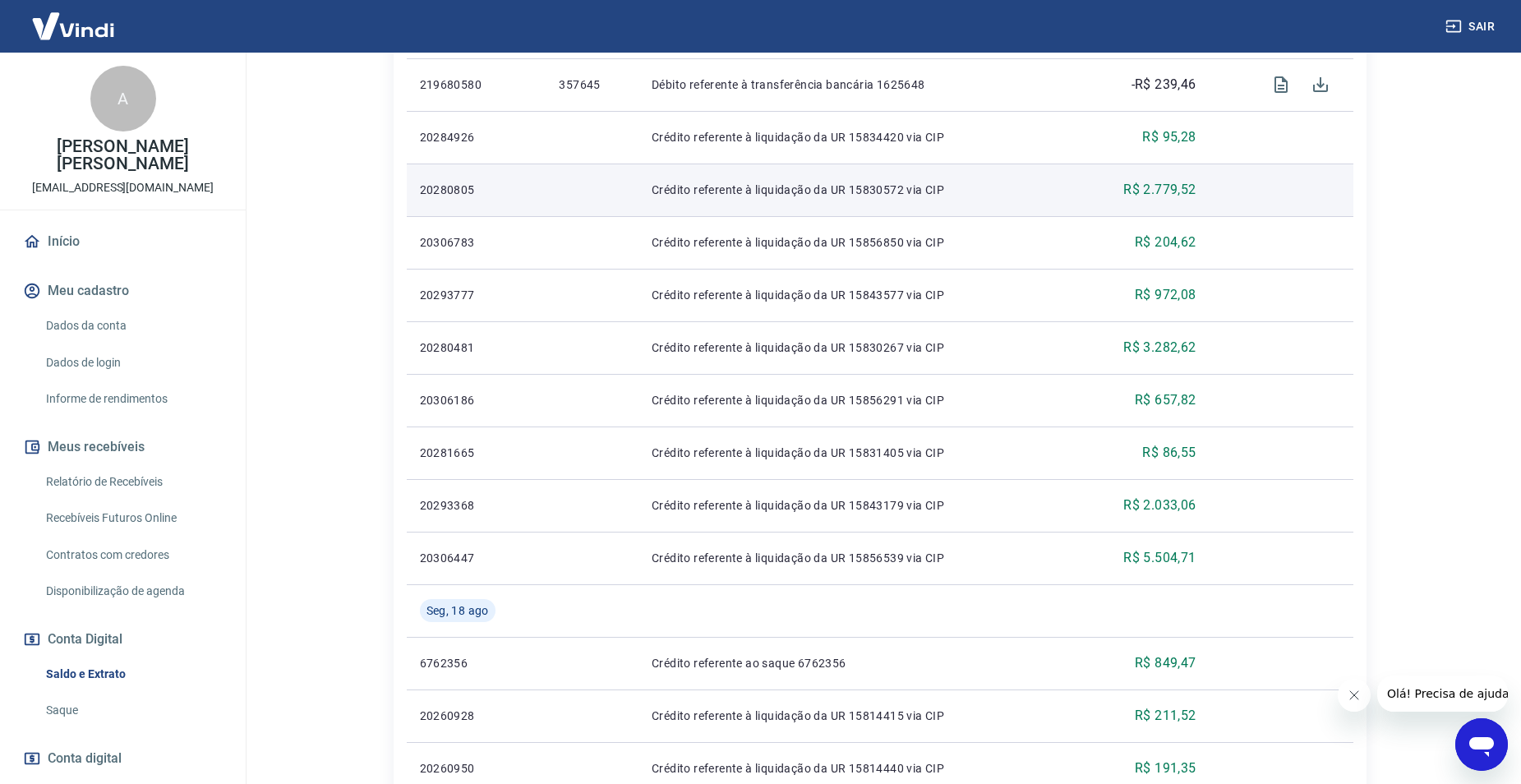
scroll to position [411, 0]
